Goal: Submit feedback/report problem

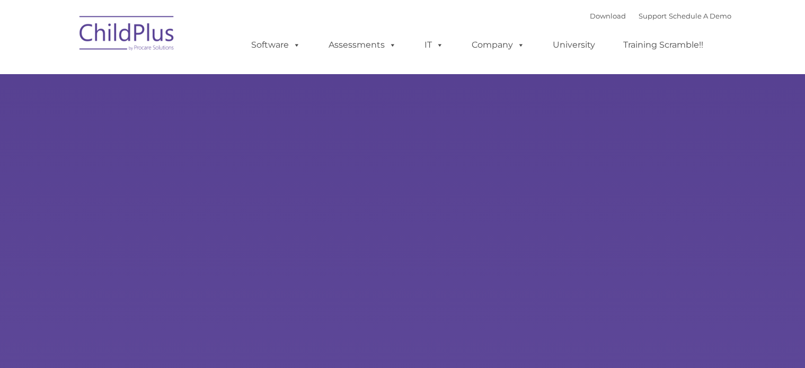
type input ""
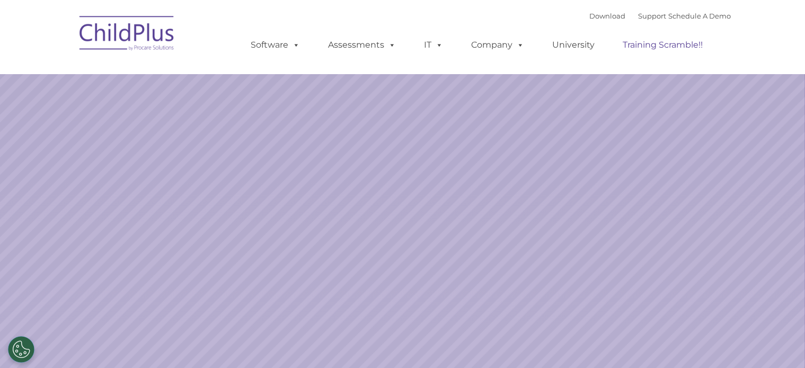
select select "MEDIUM"
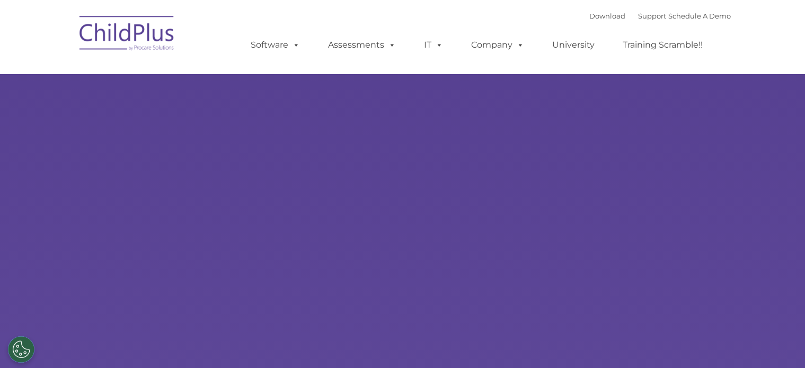
select select "MEDIUM"
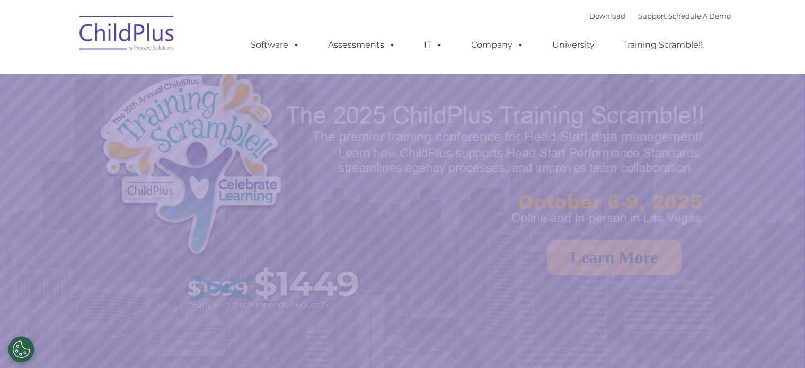
select select "MEDIUM"
